Goal: Navigation & Orientation: Find specific page/section

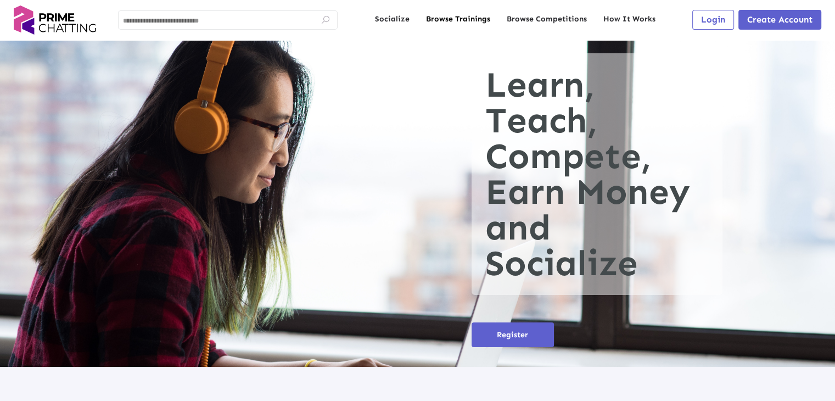
click at [465, 18] on link "Browse Trainings" at bounding box center [458, 19] width 64 height 11
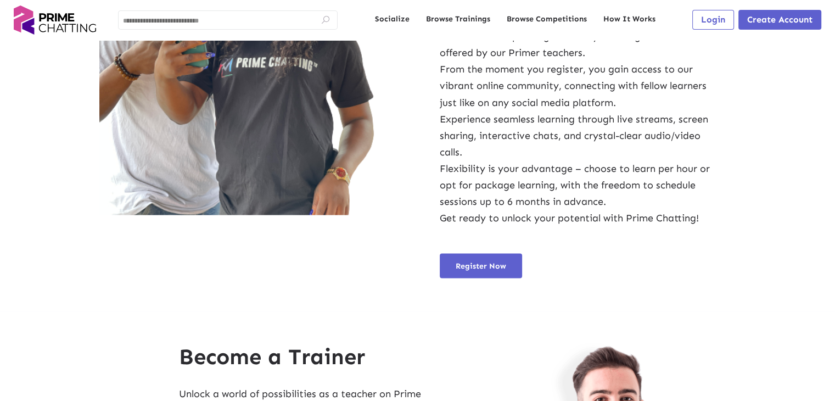
scroll to position [2026, 0]
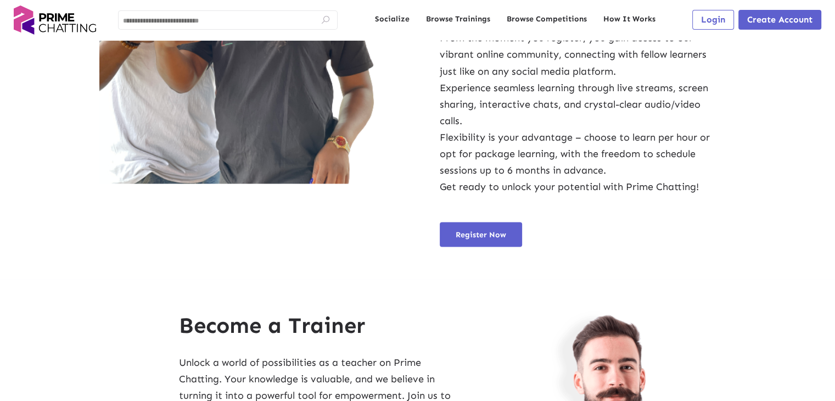
click at [554, 25] on ul "Socialize Browse Trainings Browse Competitions How It Works" at bounding box center [515, 20] width 280 height 12
click at [552, 21] on link "Browse Competitions" at bounding box center [547, 19] width 80 height 11
